Goal: Navigation & Orientation: Understand site structure

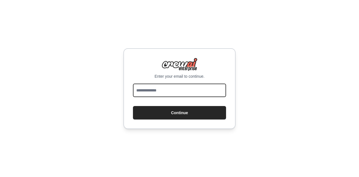
type input "**********"
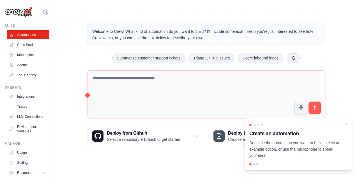
click at [253, 165] on div at bounding box center [254, 164] width 2 height 2
click at [255, 165] on div at bounding box center [298, 164] width 98 height 2
click at [253, 164] on div at bounding box center [254, 164] width 2 height 2
click at [257, 165] on div at bounding box center [257, 164] width 2 height 2
click at [195, 154] on div "Welcome to Crew! What kind of automation do you want to build? I'll include som…" at bounding box center [206, 85] width 251 height 141
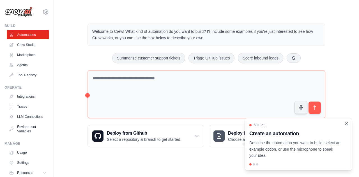
click at [347, 126] on icon "Close walkthrough" at bounding box center [346, 123] width 5 height 5
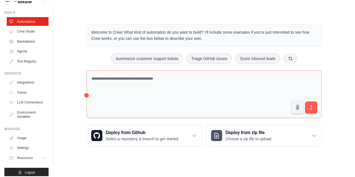
scroll to position [24, 0]
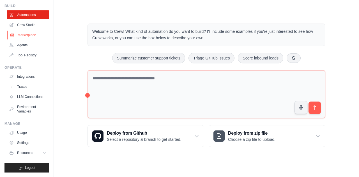
click at [28, 31] on link "Marketplace" at bounding box center [28, 35] width 42 height 9
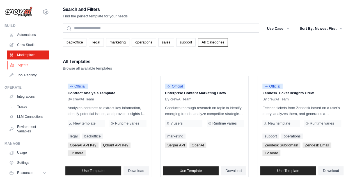
click at [22, 67] on link "Agents" at bounding box center [28, 65] width 42 height 9
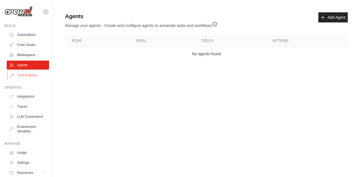
click at [28, 75] on link "Tool Registry" at bounding box center [28, 75] width 42 height 9
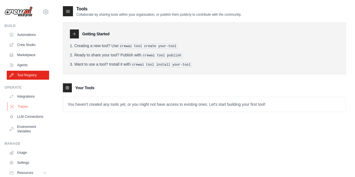
click at [24, 106] on link "Traces" at bounding box center [28, 106] width 42 height 9
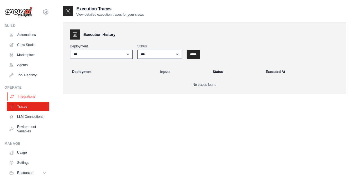
click at [29, 94] on link "Integrations" at bounding box center [28, 96] width 42 height 9
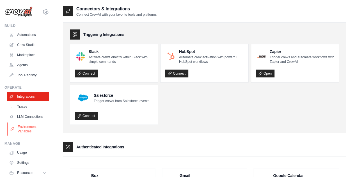
click at [20, 134] on link "Environment Variables" at bounding box center [28, 128] width 42 height 13
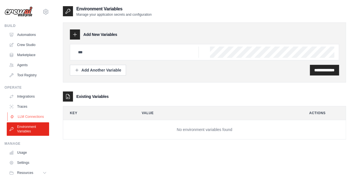
click at [20, 121] on link "LLM Connections" at bounding box center [28, 116] width 42 height 9
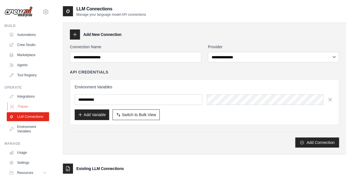
click at [19, 107] on link "Traces" at bounding box center [28, 106] width 42 height 9
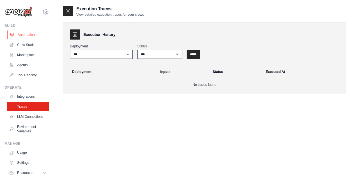
click at [20, 33] on link "Automations" at bounding box center [28, 34] width 42 height 9
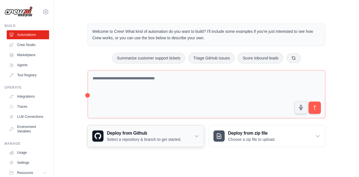
click at [117, 132] on h3 "Deploy from Github" at bounding box center [144, 133] width 74 height 7
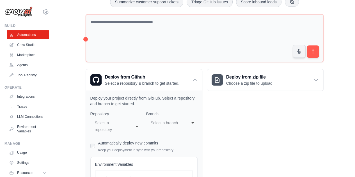
scroll to position [56, 0]
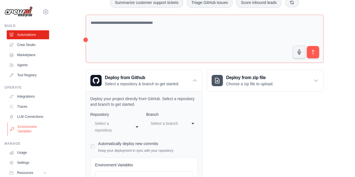
click at [23, 134] on link "Environment Variables" at bounding box center [28, 128] width 42 height 13
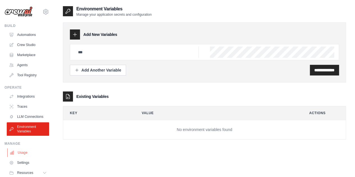
click at [26, 156] on link "Usage" at bounding box center [28, 152] width 42 height 9
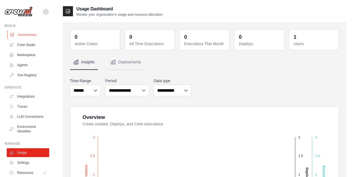
click at [20, 33] on link "Automations" at bounding box center [28, 34] width 42 height 9
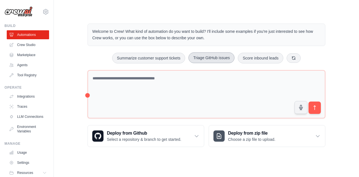
click at [204, 57] on button "Triage GitHub issues" at bounding box center [211, 57] width 46 height 11
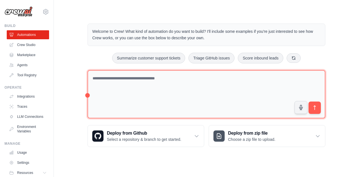
click at [184, 101] on textarea at bounding box center [206, 94] width 238 height 48
type textarea "*"
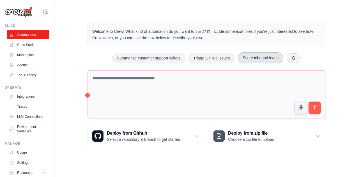
click at [254, 57] on button "Score inbound leads" at bounding box center [260, 57] width 45 height 11
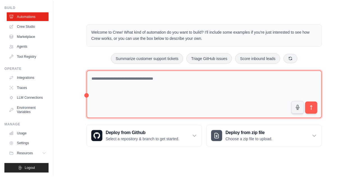
scroll to position [24, 0]
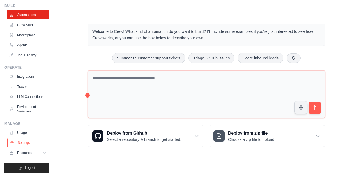
click at [22, 142] on link "Settings" at bounding box center [28, 142] width 42 height 9
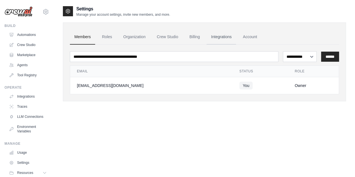
click at [219, 38] on link "Integrations" at bounding box center [220, 36] width 29 height 15
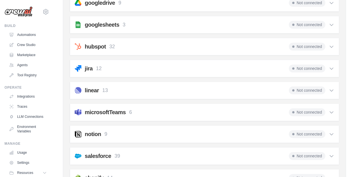
scroll to position [233, 0]
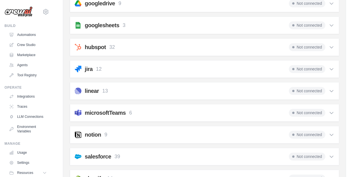
click at [331, 110] on icon at bounding box center [331, 113] width 6 height 6
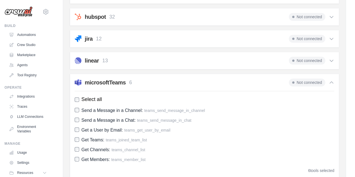
scroll to position [263, 0]
click at [329, 82] on icon at bounding box center [331, 83] width 6 height 6
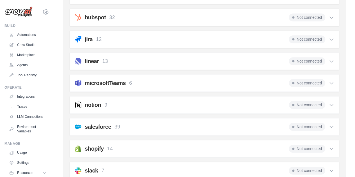
click at [331, 61] on icon at bounding box center [331, 61] width 6 height 6
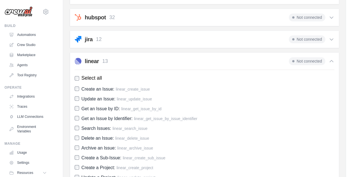
click at [331, 61] on icon at bounding box center [331, 61] width 6 height 6
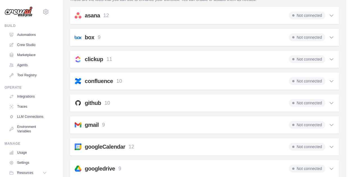
scroll to position [65, 0]
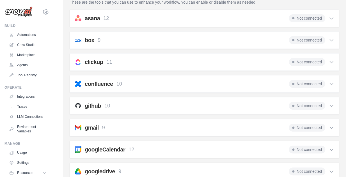
click at [331, 105] on icon at bounding box center [330, 106] width 3 height 2
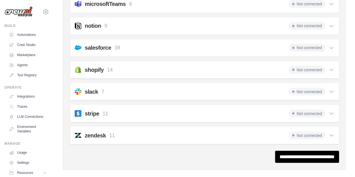
scroll to position [471, 0]
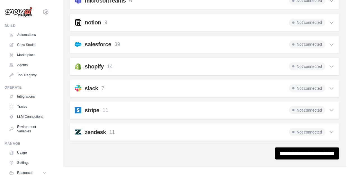
click at [331, 65] on icon at bounding box center [331, 66] width 6 height 6
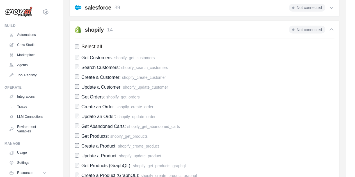
scroll to position [441, 0]
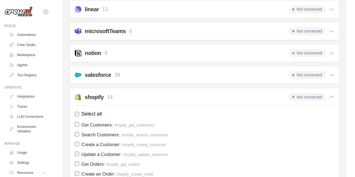
click at [330, 96] on icon at bounding box center [330, 97] width 3 height 2
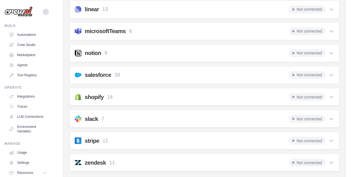
click at [330, 72] on icon at bounding box center [331, 75] width 6 height 6
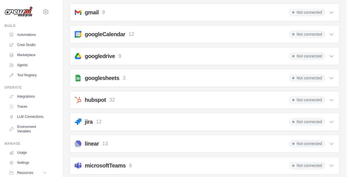
scroll to position [308, 0]
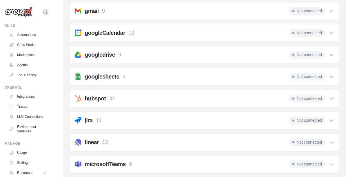
click at [330, 55] on icon at bounding box center [331, 55] width 6 height 6
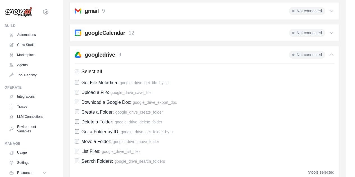
click at [331, 53] on icon at bounding box center [331, 55] width 6 height 6
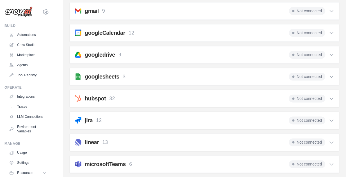
click at [334, 32] on icon at bounding box center [331, 33] width 6 height 6
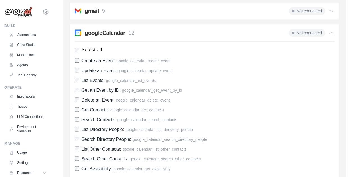
click at [333, 31] on icon at bounding box center [331, 33] width 6 height 6
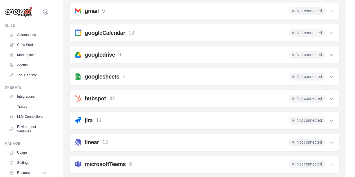
click at [330, 10] on icon at bounding box center [331, 11] width 6 height 6
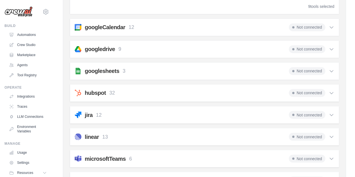
scroll to position [448, 0]
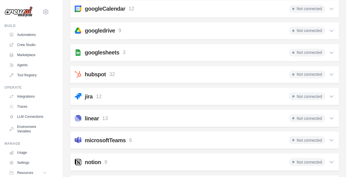
click at [331, 48] on div "Not connected" at bounding box center [310, 52] width 45 height 8
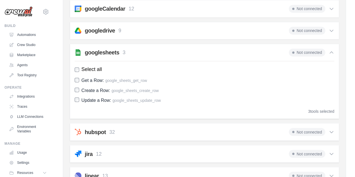
click at [332, 50] on icon at bounding box center [331, 53] width 6 height 6
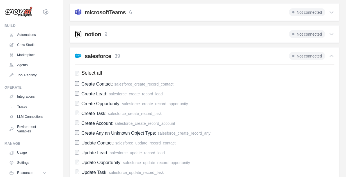
scroll to position [580, 0]
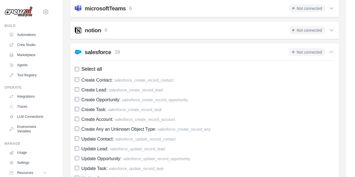
click at [333, 27] on icon at bounding box center [331, 30] width 6 height 6
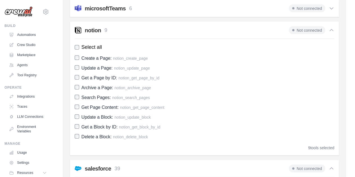
click at [333, 27] on icon at bounding box center [331, 30] width 6 height 6
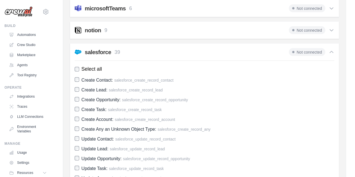
click at [332, 50] on icon at bounding box center [331, 52] width 6 height 6
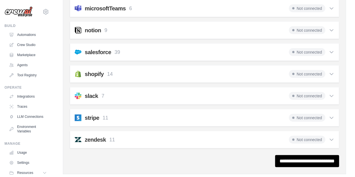
click at [330, 137] on icon at bounding box center [331, 140] width 6 height 6
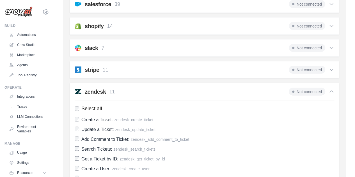
scroll to position [613, 0]
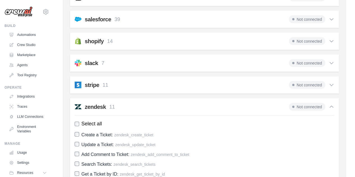
click at [333, 104] on icon at bounding box center [331, 107] width 6 height 6
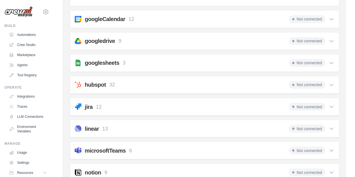
scroll to position [425, 0]
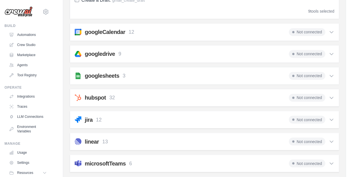
click at [330, 118] on icon at bounding box center [331, 120] width 6 height 6
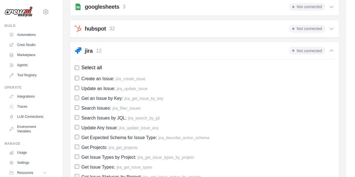
scroll to position [488, 0]
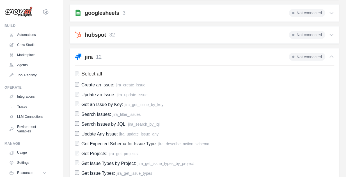
click at [330, 57] on div "Not connected" at bounding box center [310, 57] width 45 height 8
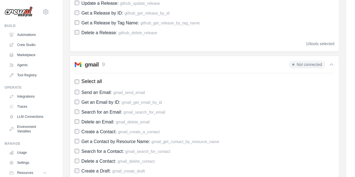
scroll to position [248, 0]
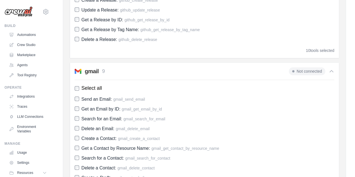
click at [332, 68] on icon at bounding box center [331, 71] width 6 height 6
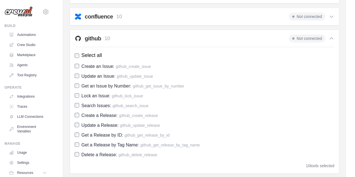
scroll to position [128, 0]
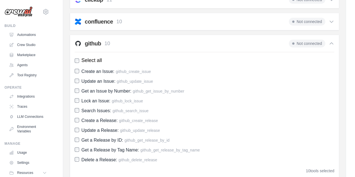
click at [331, 43] on icon at bounding box center [330, 44] width 3 height 2
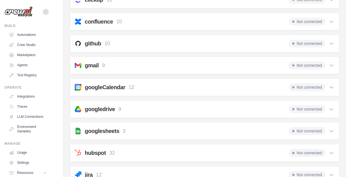
click at [332, 42] on icon at bounding box center [331, 44] width 6 height 6
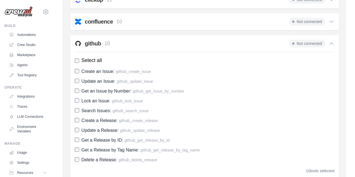
click at [331, 43] on icon at bounding box center [330, 44] width 3 height 2
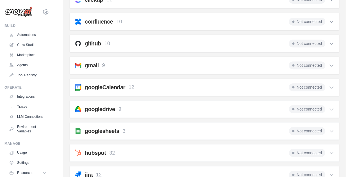
click at [93, 43] on h2 "github" at bounding box center [93, 44] width 16 height 8
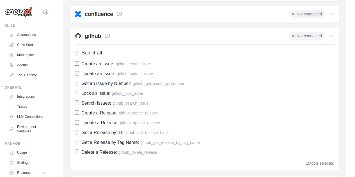
scroll to position [129, 0]
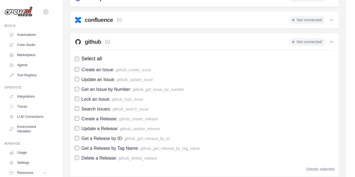
drag, startPoint x: 313, startPoint y: 36, endPoint x: 308, endPoint y: 42, distance: 7.4
click at [308, 42] on div "github 10 Not connected Select all Create an Issue: github_create_issue Update …" at bounding box center [204, 105] width 269 height 144
click at [308, 42] on span "Not connected" at bounding box center [306, 42] width 36 height 8
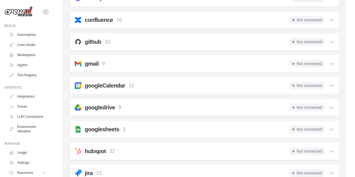
click at [294, 40] on span "Not connected" at bounding box center [306, 42] width 36 height 8
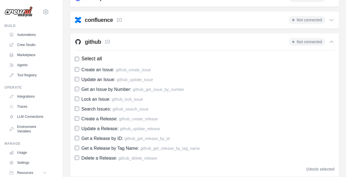
click at [294, 40] on span "Not connected" at bounding box center [306, 42] width 36 height 8
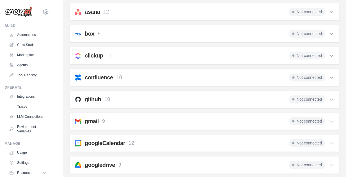
scroll to position [67, 0]
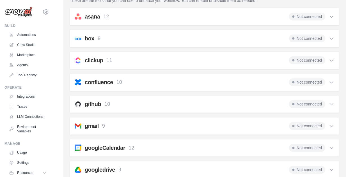
click at [81, 104] on div "github 10" at bounding box center [92, 104] width 35 height 8
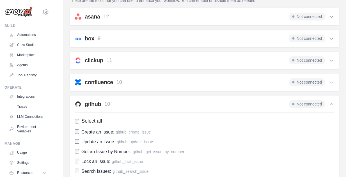
click at [81, 104] on div "github 10" at bounding box center [92, 104] width 35 height 8
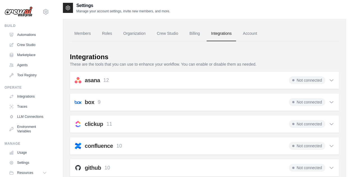
scroll to position [0, 0]
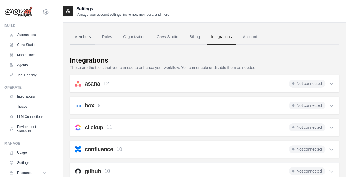
click at [90, 38] on link "Members" at bounding box center [82, 36] width 25 height 15
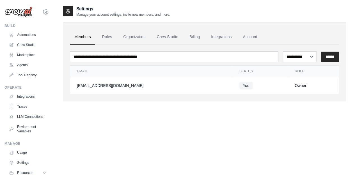
click at [105, 37] on link "Roles" at bounding box center [106, 36] width 19 height 15
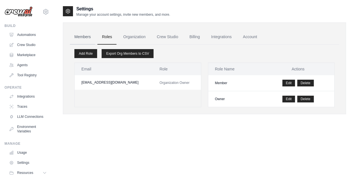
click at [77, 37] on link "Members" at bounding box center [82, 36] width 25 height 15
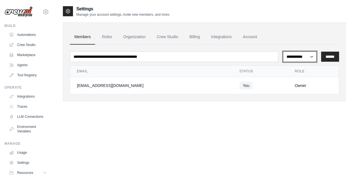
click at [296, 56] on select "**********" at bounding box center [300, 56] width 34 height 10
select select "******"
click at [283, 51] on select "**********" at bounding box center [300, 56] width 34 height 10
click at [103, 37] on link "Roles" at bounding box center [106, 36] width 19 height 15
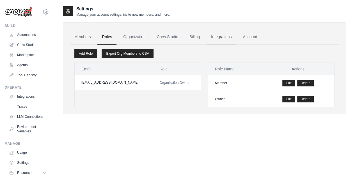
click at [224, 37] on link "Integrations" at bounding box center [220, 36] width 29 height 15
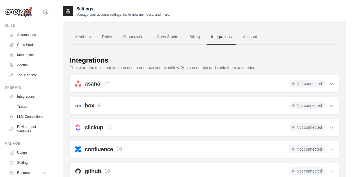
click at [77, 82] on img at bounding box center [78, 83] width 7 height 7
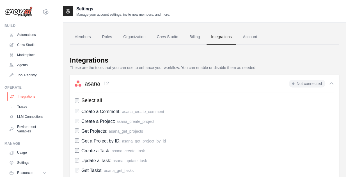
click at [20, 95] on link "Integrations" at bounding box center [28, 96] width 42 height 9
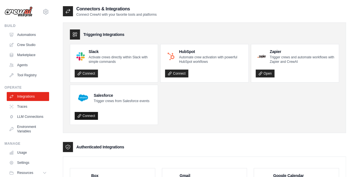
click at [89, 115] on link "Connect" at bounding box center [86, 116] width 23 height 8
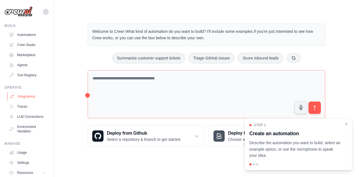
click at [22, 96] on link "Integrations" at bounding box center [28, 96] width 42 height 9
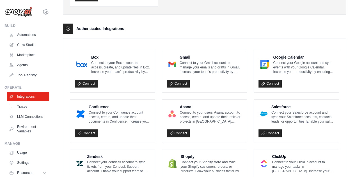
scroll to position [117, 0]
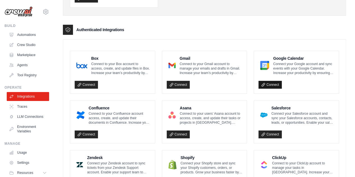
click at [267, 84] on link "Connect" at bounding box center [269, 85] width 23 height 8
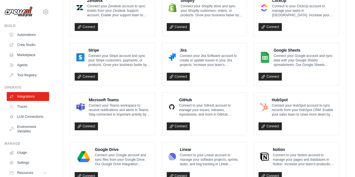
scroll to position [285, 0]
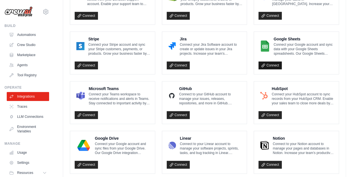
click at [271, 64] on link "Connect" at bounding box center [269, 65] width 23 height 8
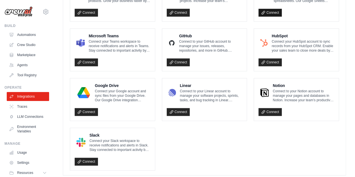
scroll to position [337, 0]
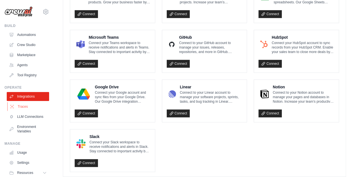
click at [22, 107] on link "Traces" at bounding box center [28, 106] width 42 height 9
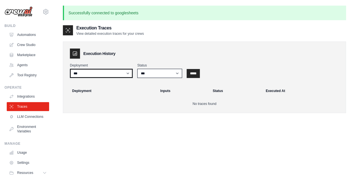
click at [94, 74] on select "***" at bounding box center [101, 73] width 63 height 9
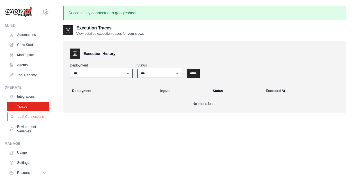
click at [21, 119] on link "LLM Connections" at bounding box center [28, 116] width 42 height 9
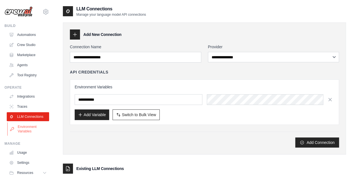
click at [24, 133] on link "Environment Variables" at bounding box center [28, 128] width 42 height 13
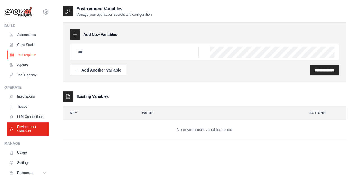
click at [28, 53] on link "Marketplace" at bounding box center [28, 54] width 42 height 9
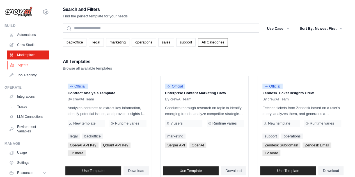
click at [23, 63] on link "Agents" at bounding box center [28, 65] width 42 height 9
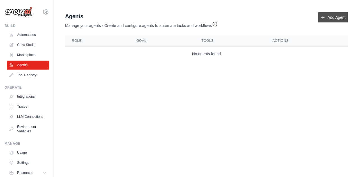
click at [329, 18] on link "Add Agent" at bounding box center [332, 17] width 29 height 10
click at [336, 19] on link "Add Agent" at bounding box center [332, 17] width 29 height 10
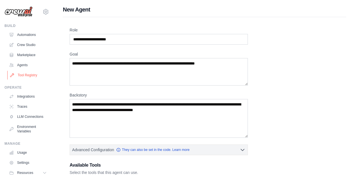
click at [28, 77] on link "Tool Registry" at bounding box center [28, 75] width 42 height 9
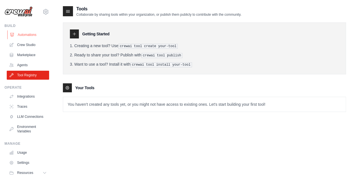
click at [24, 33] on link "Automations" at bounding box center [28, 34] width 42 height 9
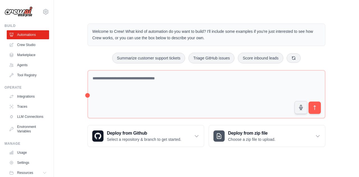
scroll to position [24, 0]
